Goal: Check status

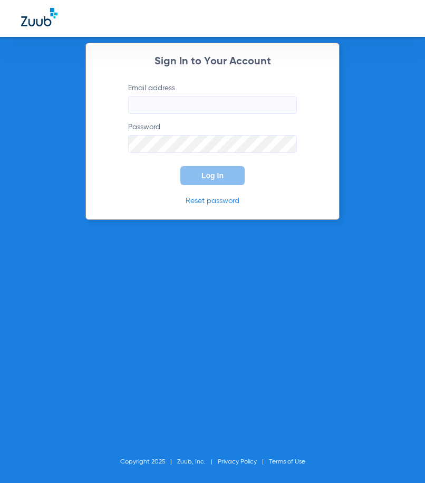
type input "[EMAIL_ADDRESS][DOMAIN_NAME]"
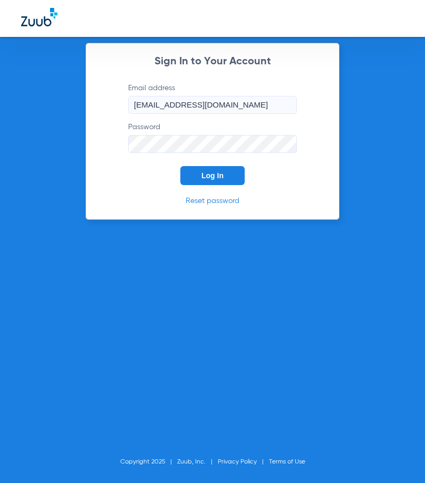
click at [224, 177] on button "Log In" at bounding box center [212, 175] width 64 height 19
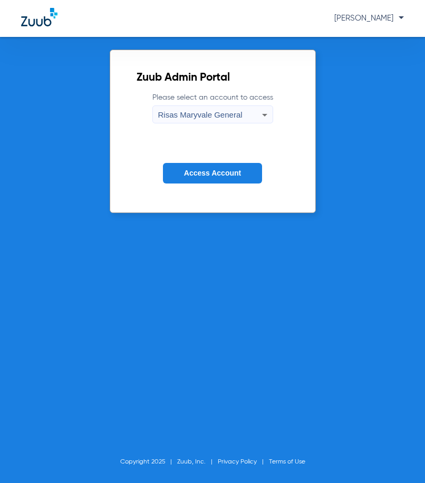
click at [234, 174] on span "Access Account" at bounding box center [212, 173] width 57 height 8
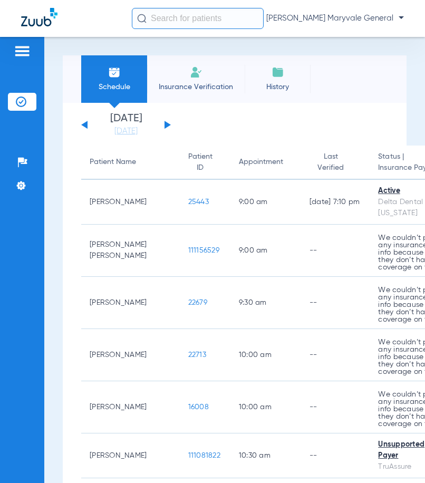
click at [202, 21] on input "text" at bounding box center [198, 18] width 132 height 21
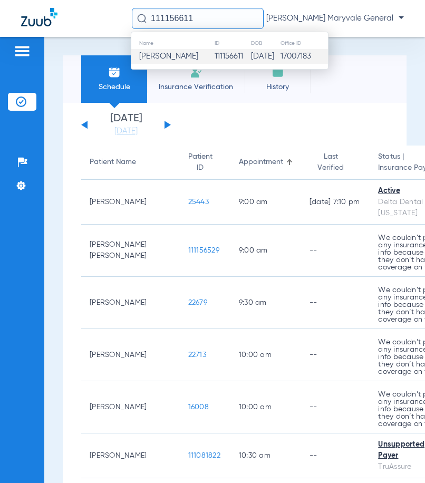
type input "111156611"
click at [183, 58] on span "[PERSON_NAME]" at bounding box center [168, 56] width 59 height 8
